Goal: Task Accomplishment & Management: Complete application form

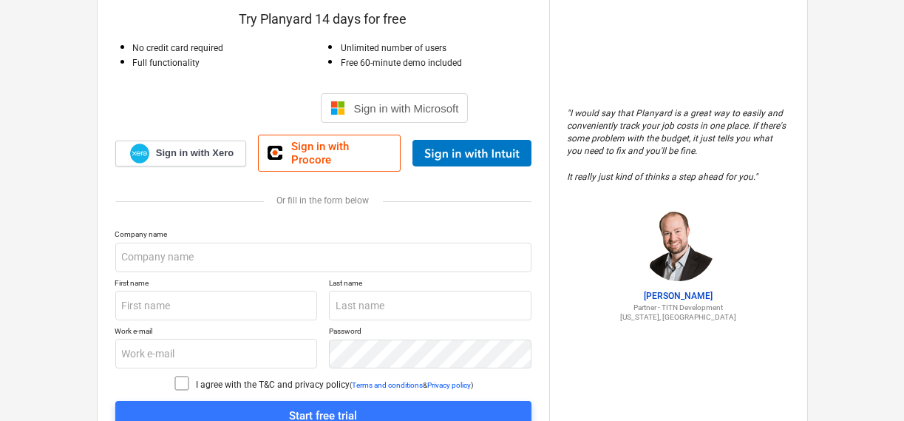
scroll to position [148, 0]
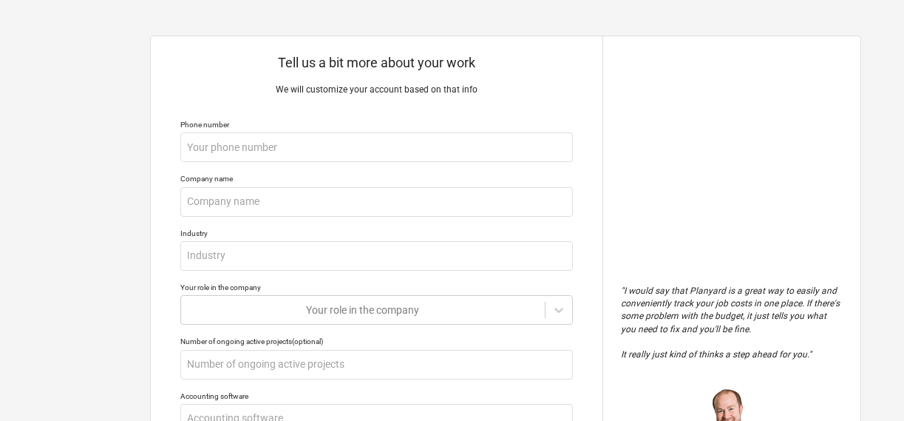
type textarea "x"
